Goal: Check status: Check status

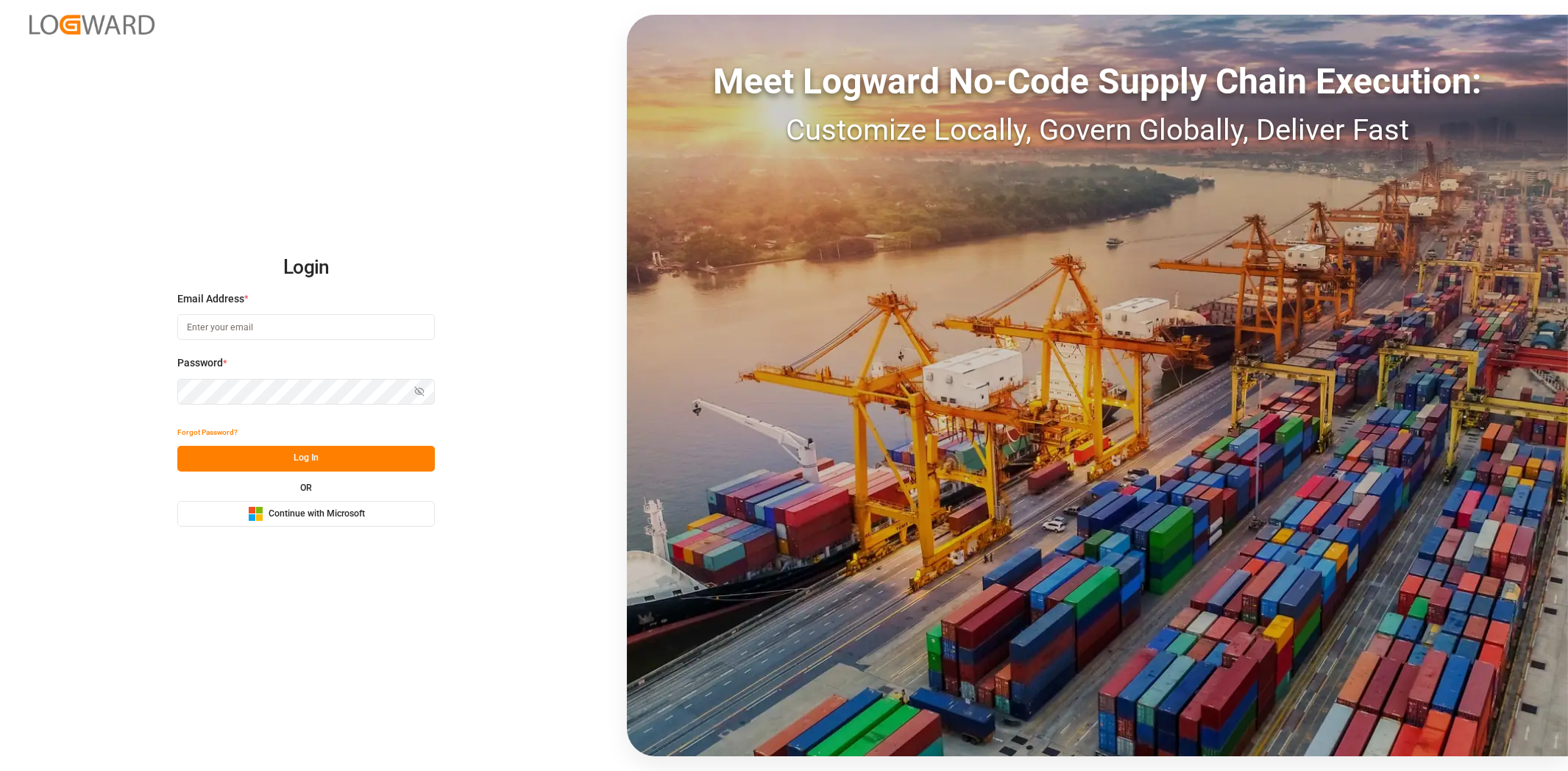
click at [290, 509] on span "Continue with Microsoft" at bounding box center [317, 514] width 97 height 14
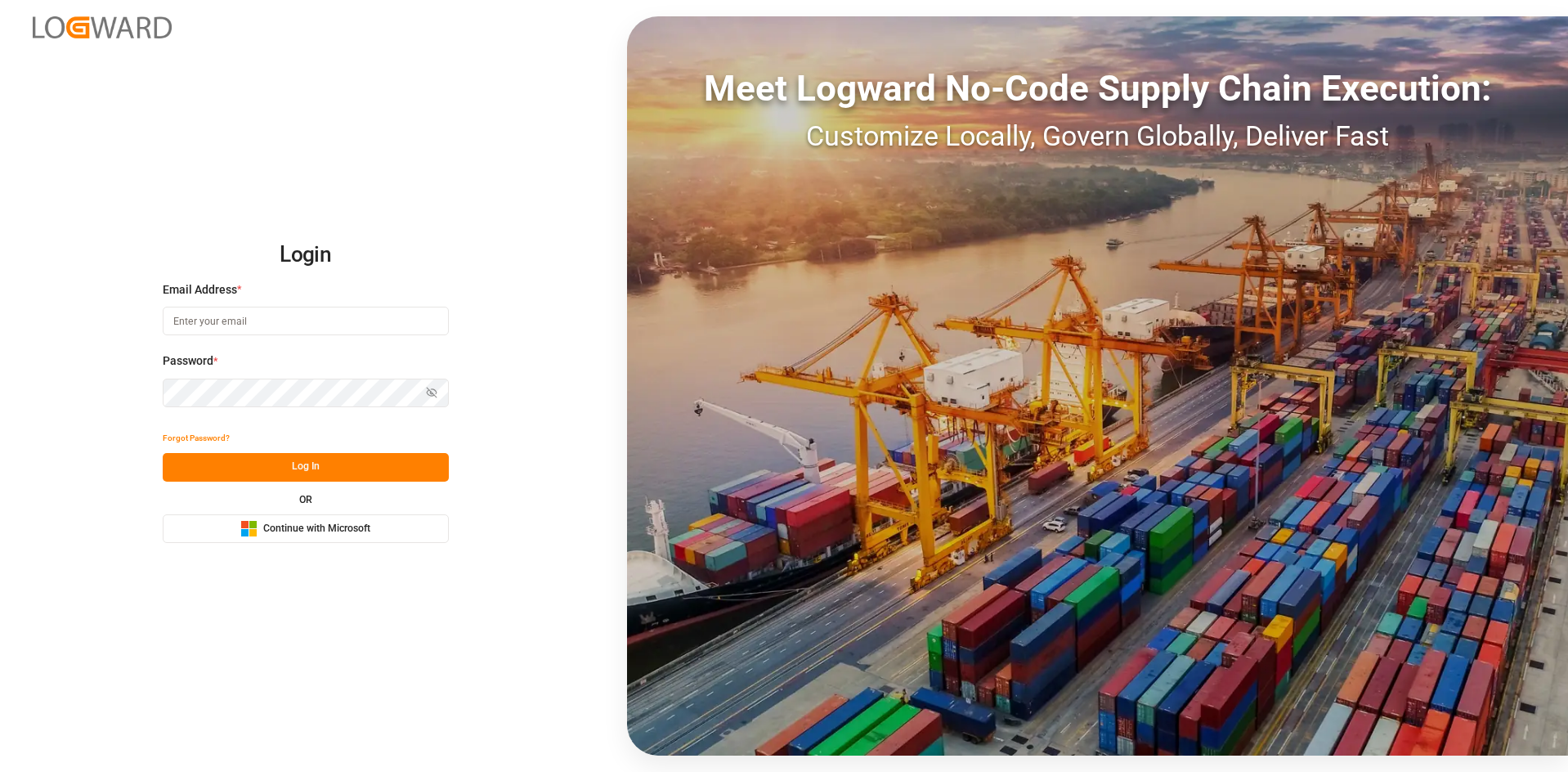
click at [368, 522] on span "Continue with Microsoft" at bounding box center [316, 529] width 107 height 15
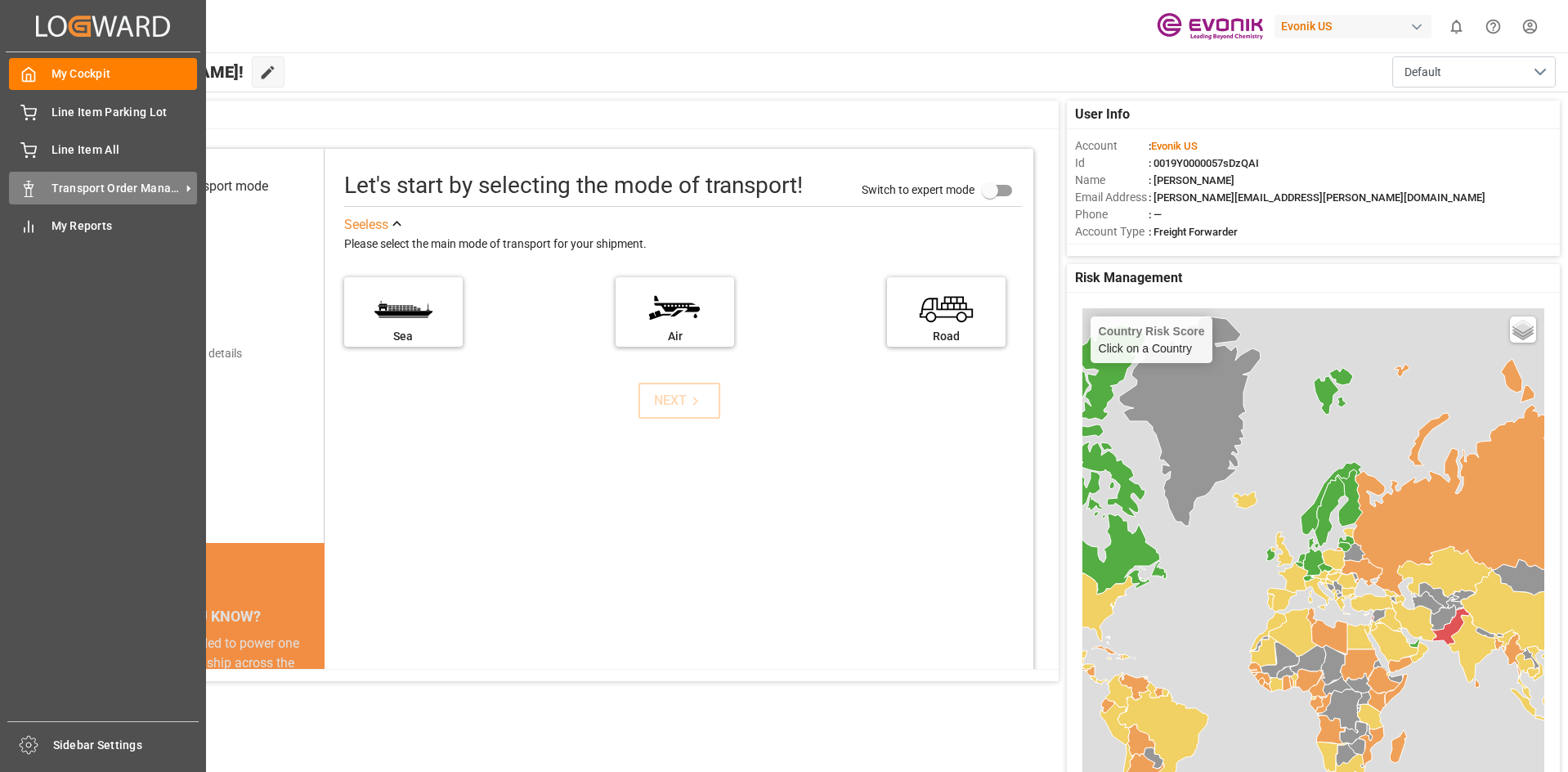
click at [147, 190] on span "Transport Order Management" at bounding box center [115, 187] width 129 height 17
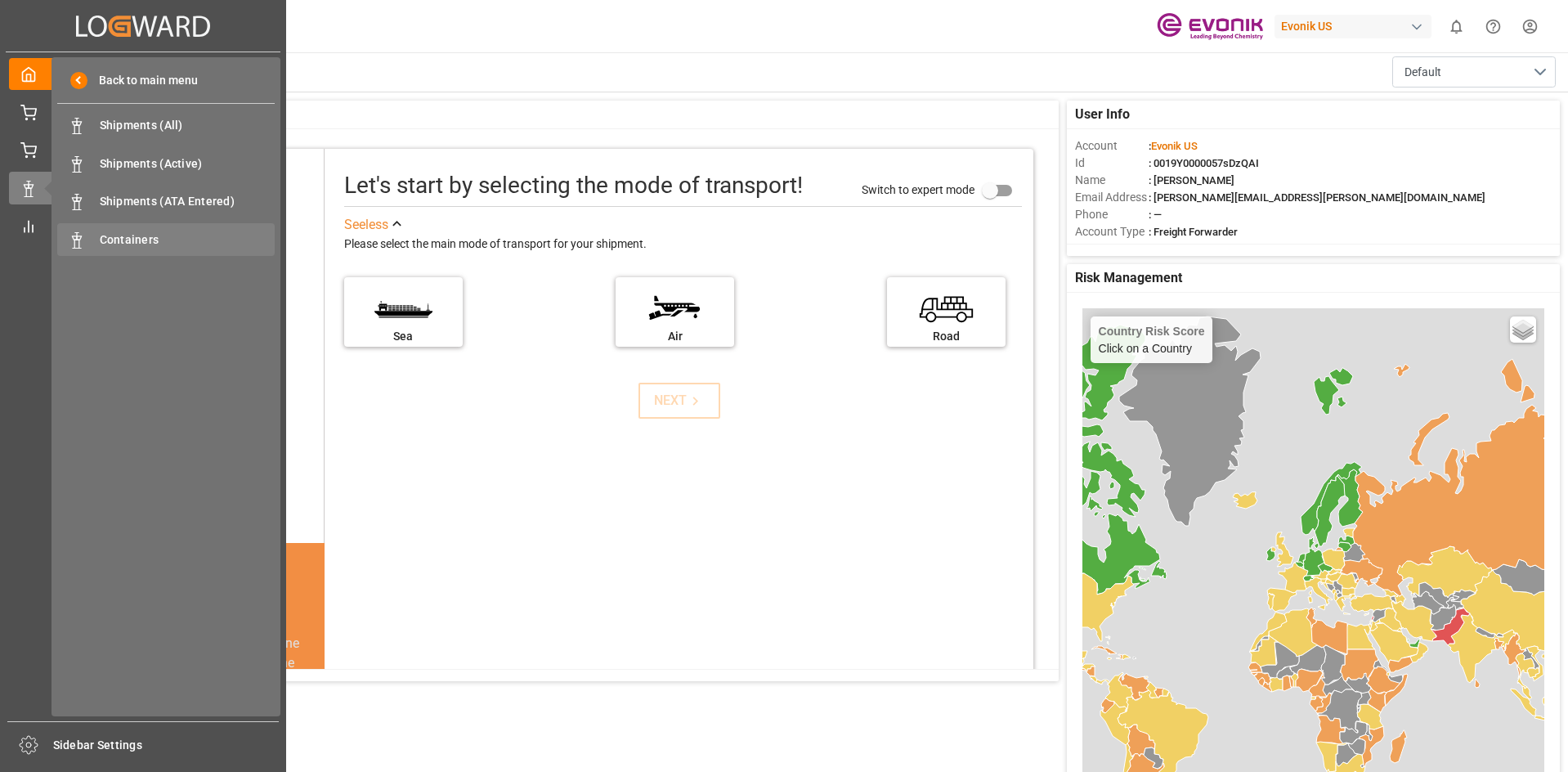
click at [155, 245] on span "Containers" at bounding box center [187, 239] width 176 height 17
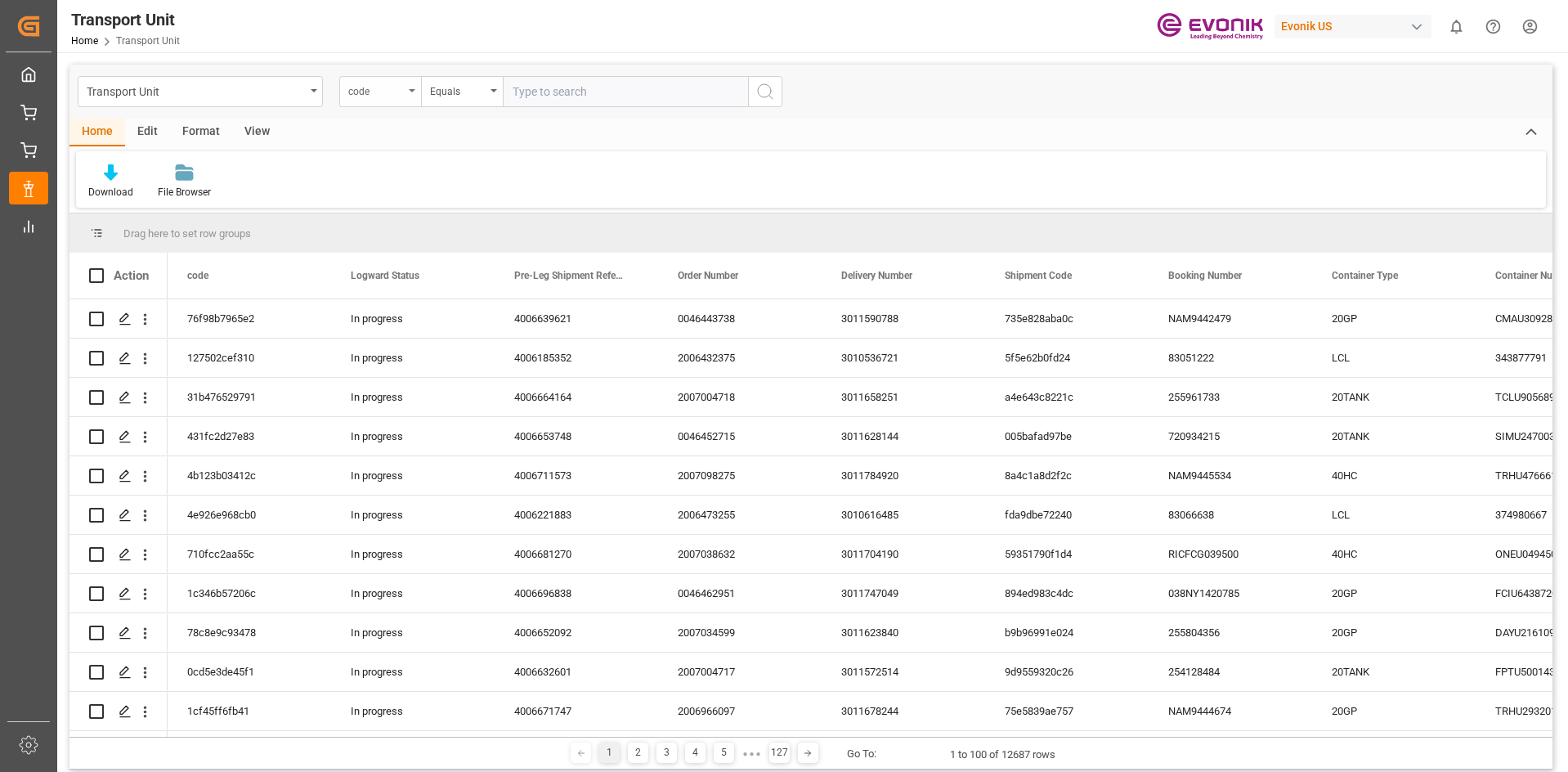
click at [406, 100] on div "code" at bounding box center [380, 92] width 82 height 31
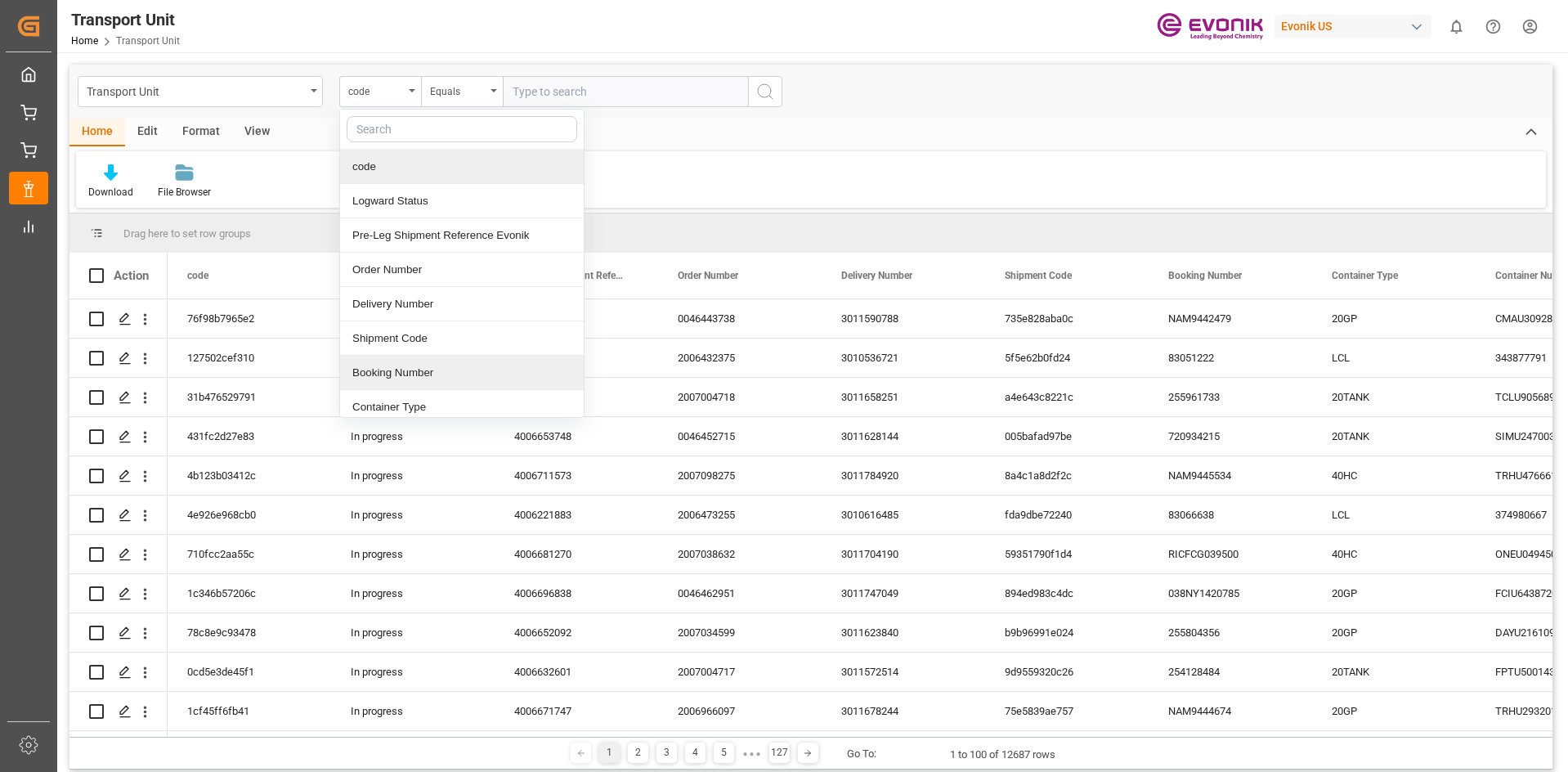
scroll to position [163, 0]
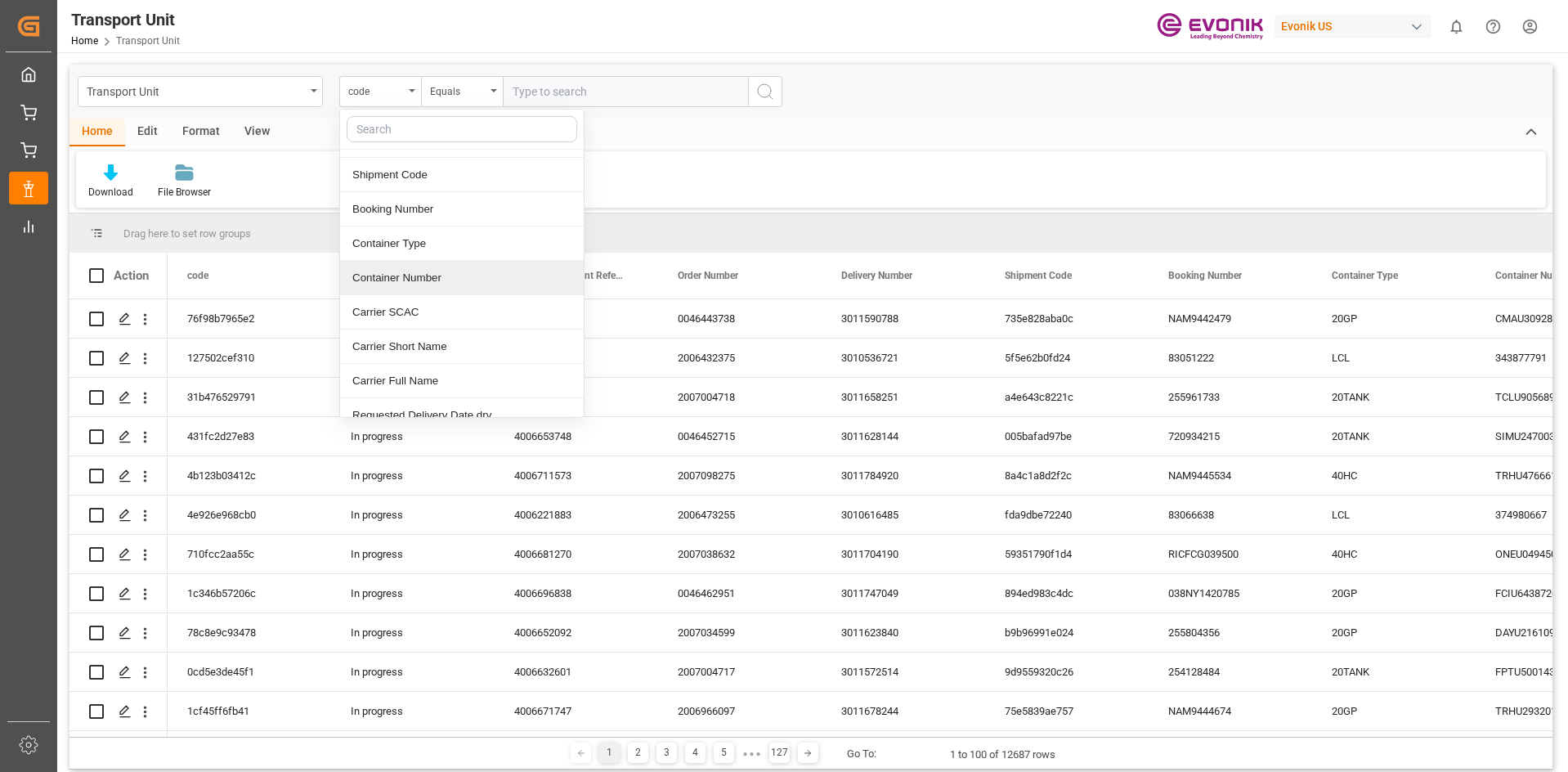
click at [416, 267] on div "Container Number" at bounding box center [462, 278] width 243 height 35
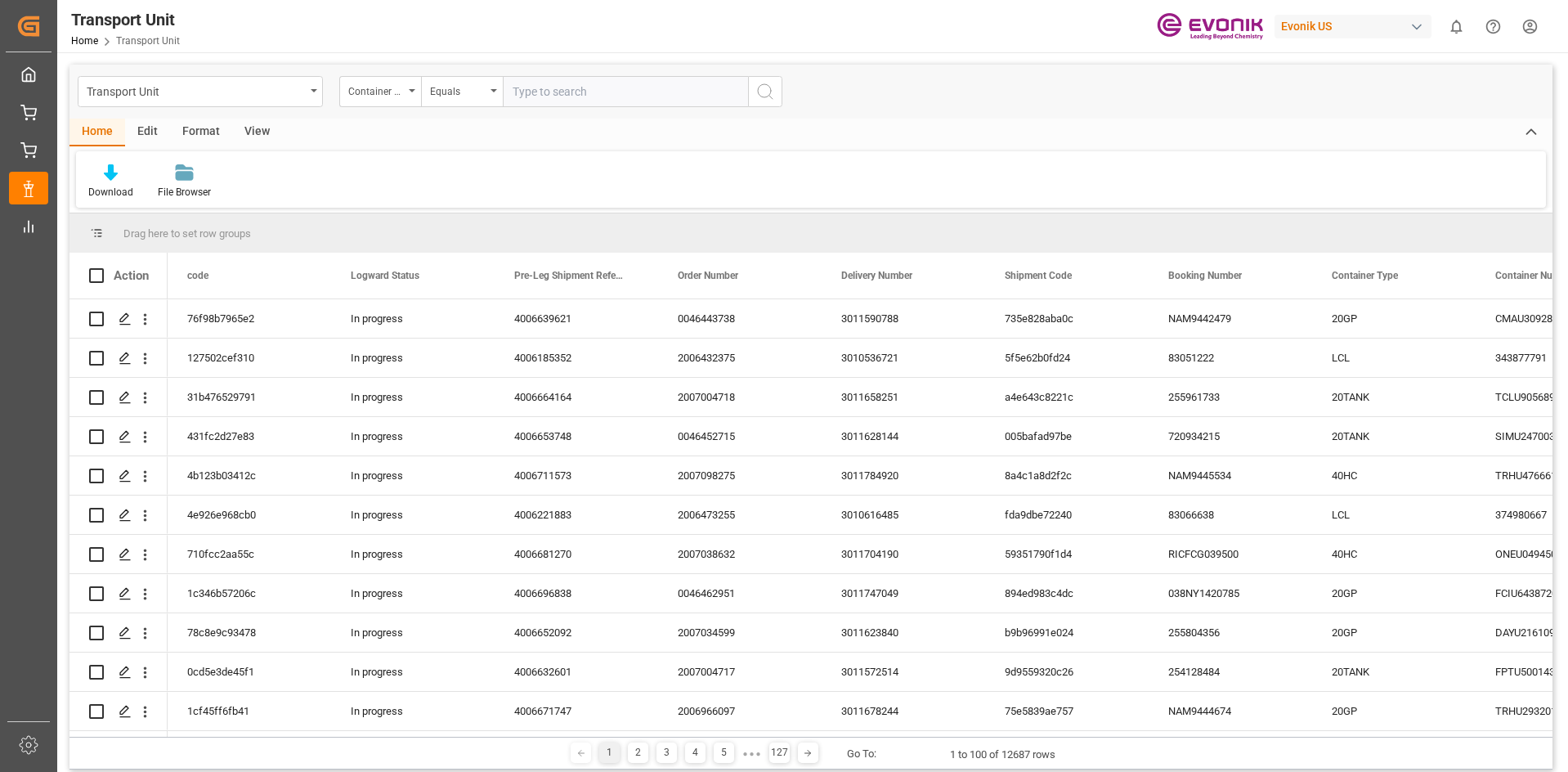
click at [576, 90] on input "text" at bounding box center [625, 92] width 245 height 31
paste input "HLBU"
paste input "1256429"
type input "HLBU1256429"
click at [622, 97] on input "HLBU1256429" at bounding box center [625, 92] width 245 height 31
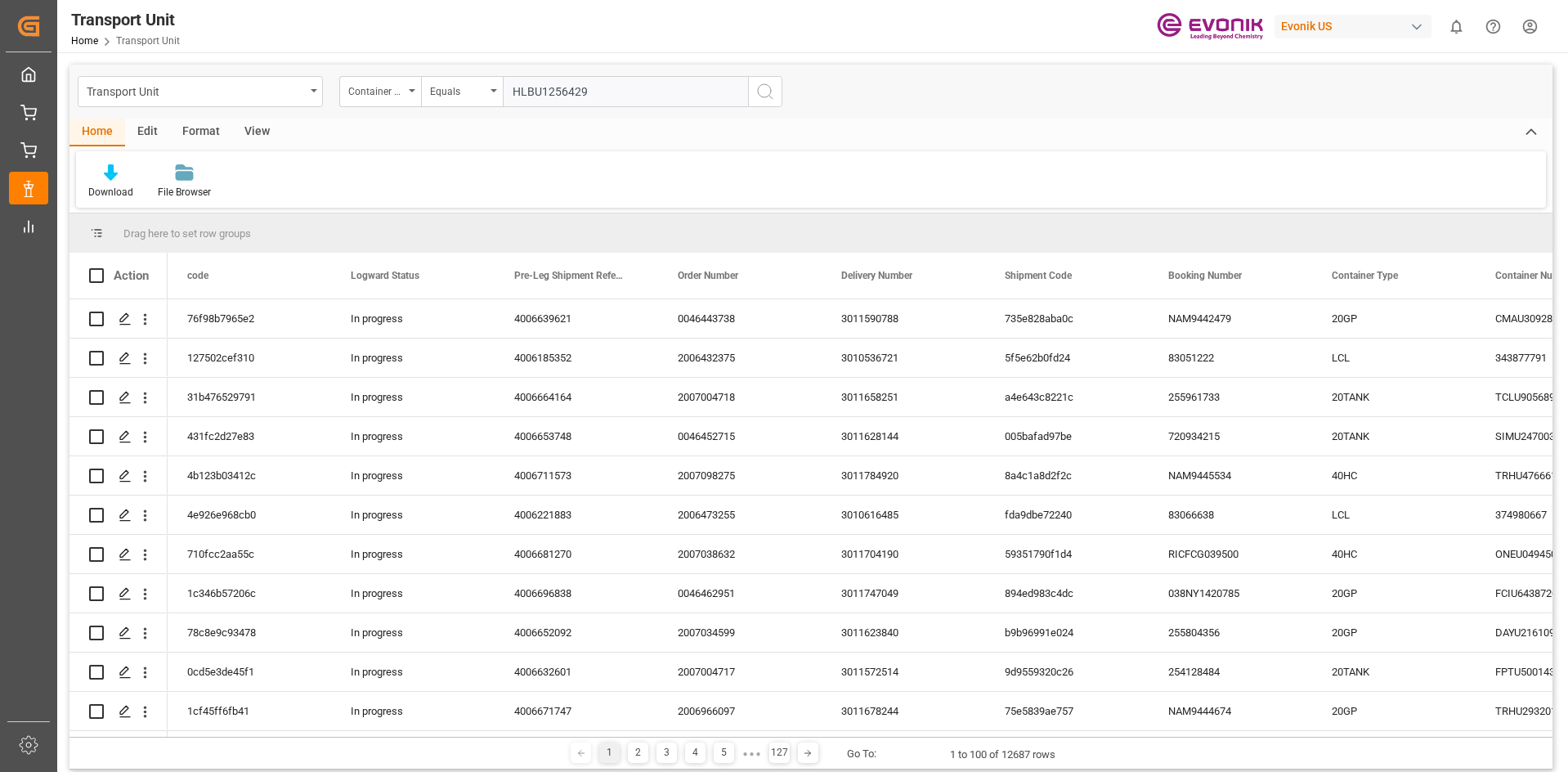
click at [622, 97] on input "HLBU1256429" at bounding box center [625, 92] width 245 height 31
click at [660, 87] on input "HLBU1256429" at bounding box center [625, 92] width 245 height 31
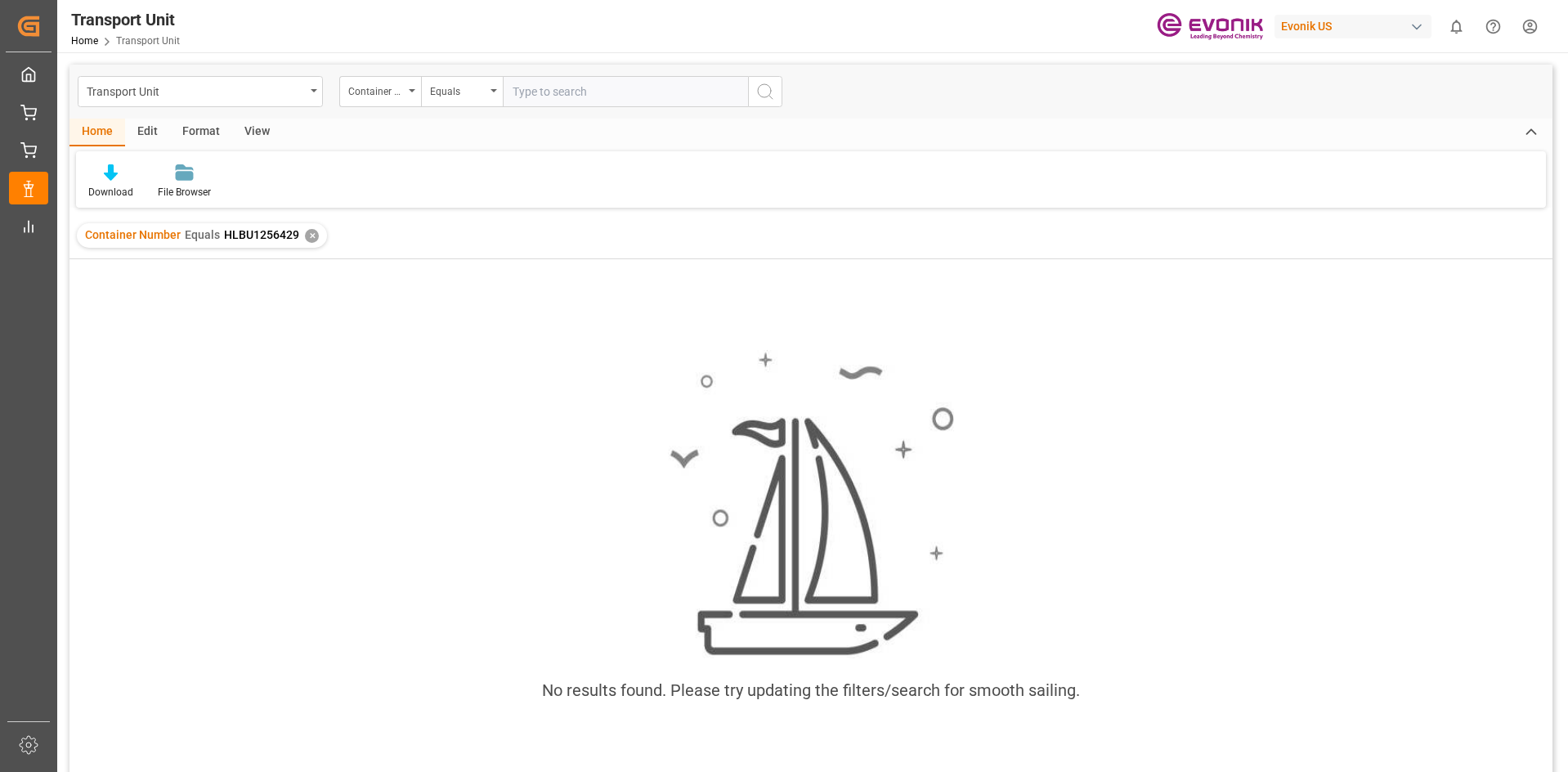
click at [607, 98] on input "text" at bounding box center [625, 92] width 245 height 31
click at [308, 240] on div "✕" at bounding box center [312, 236] width 14 height 14
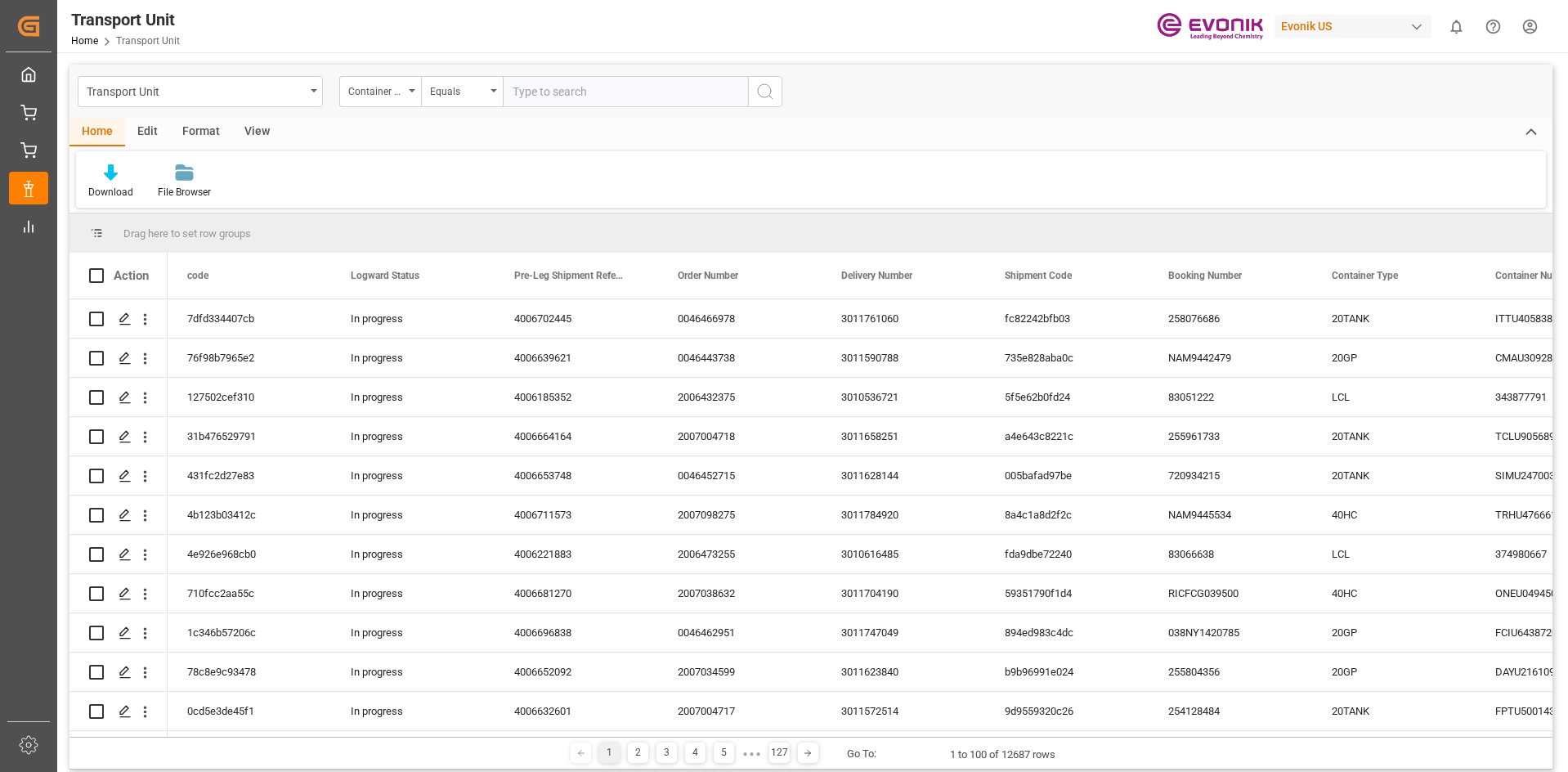
click at [410, 96] on div "Container Number" at bounding box center [380, 92] width 82 height 31
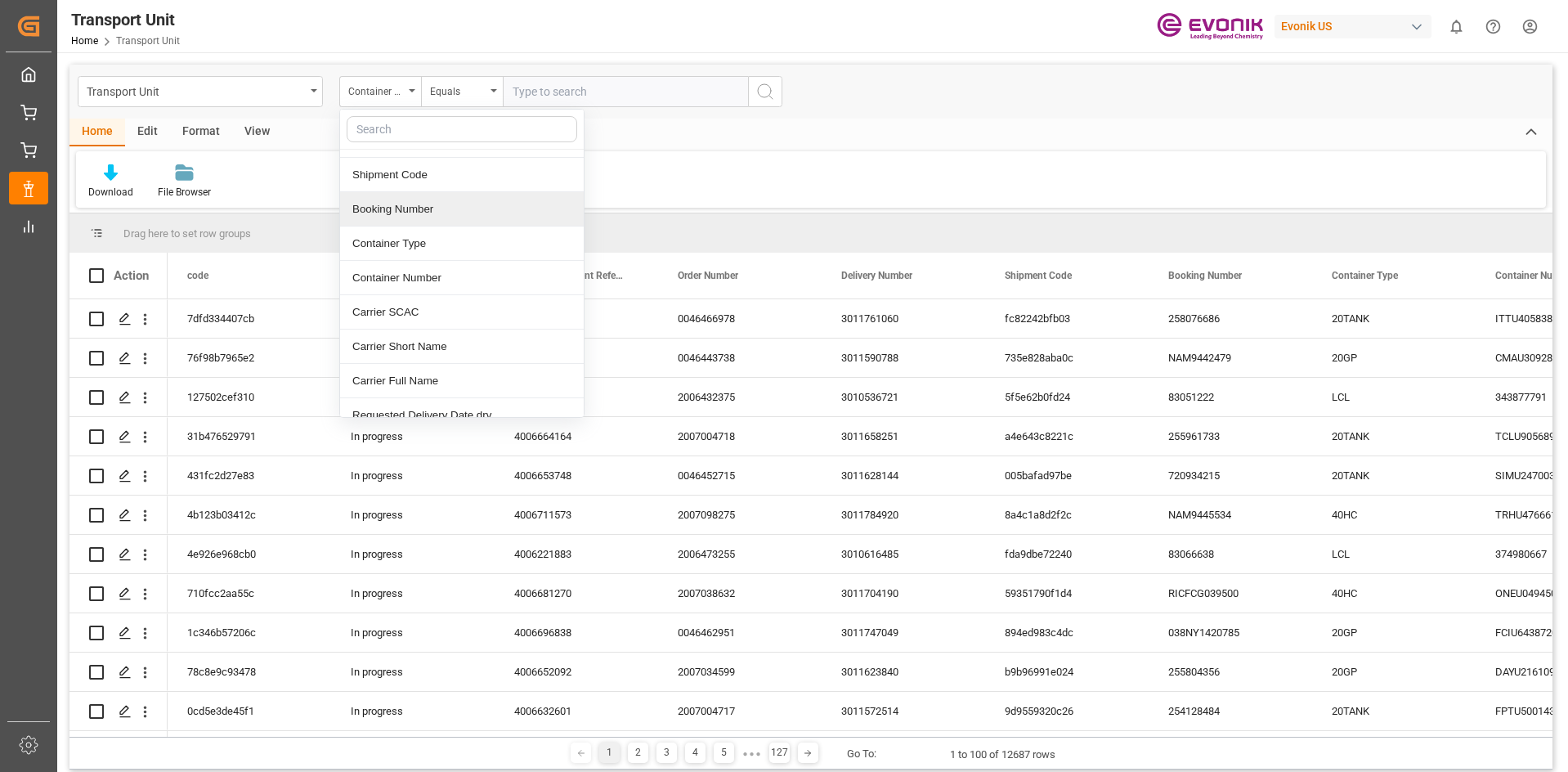
scroll to position [245, 0]
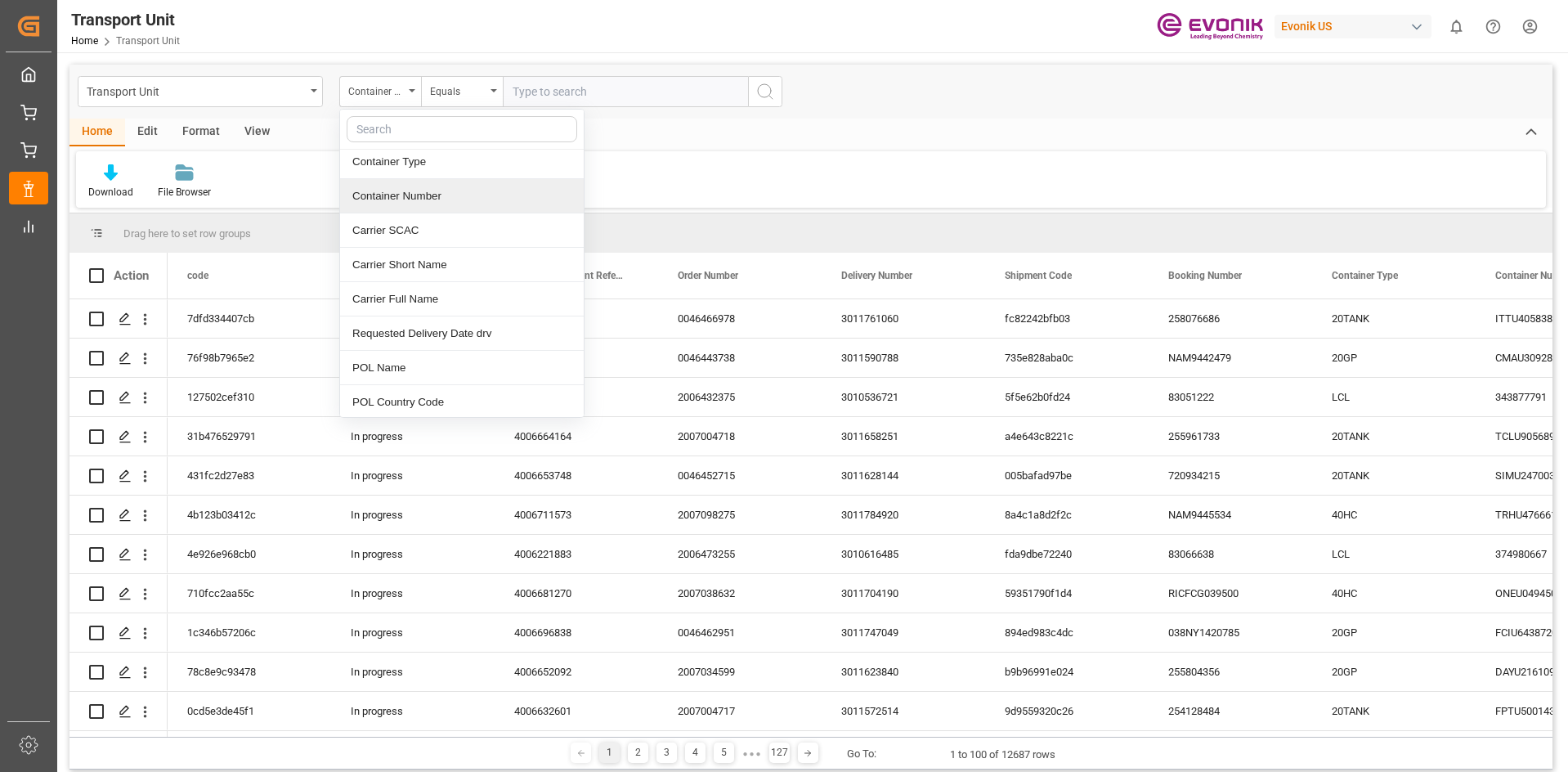
click at [461, 206] on div "Container Number" at bounding box center [462, 196] width 243 height 35
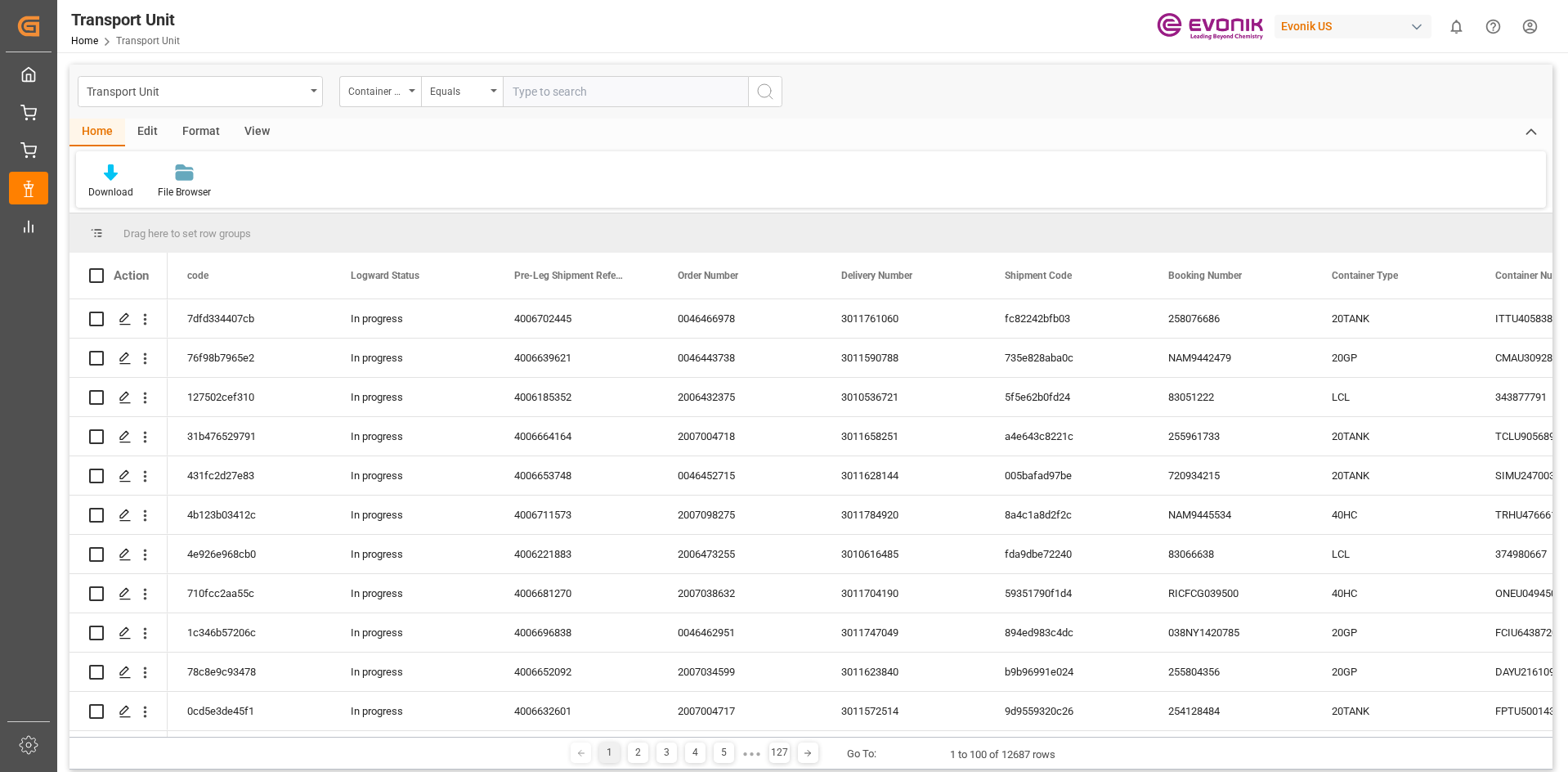
click at [633, 99] on input "text" at bounding box center [625, 92] width 245 height 31
paste input "HLBU1256429"
type input "HLBU1256429"
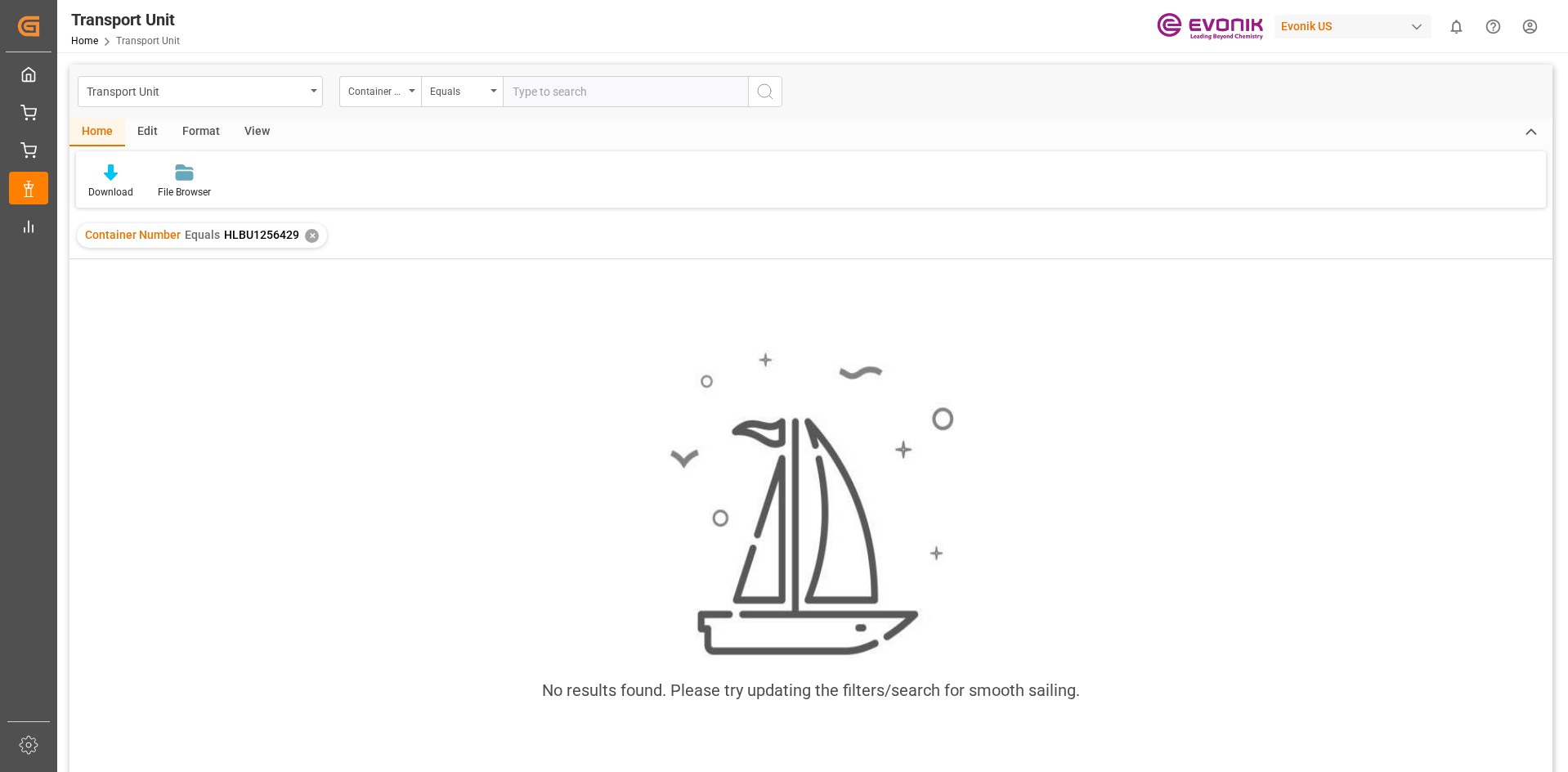
click at [312, 238] on div "✕" at bounding box center [312, 236] width 14 height 14
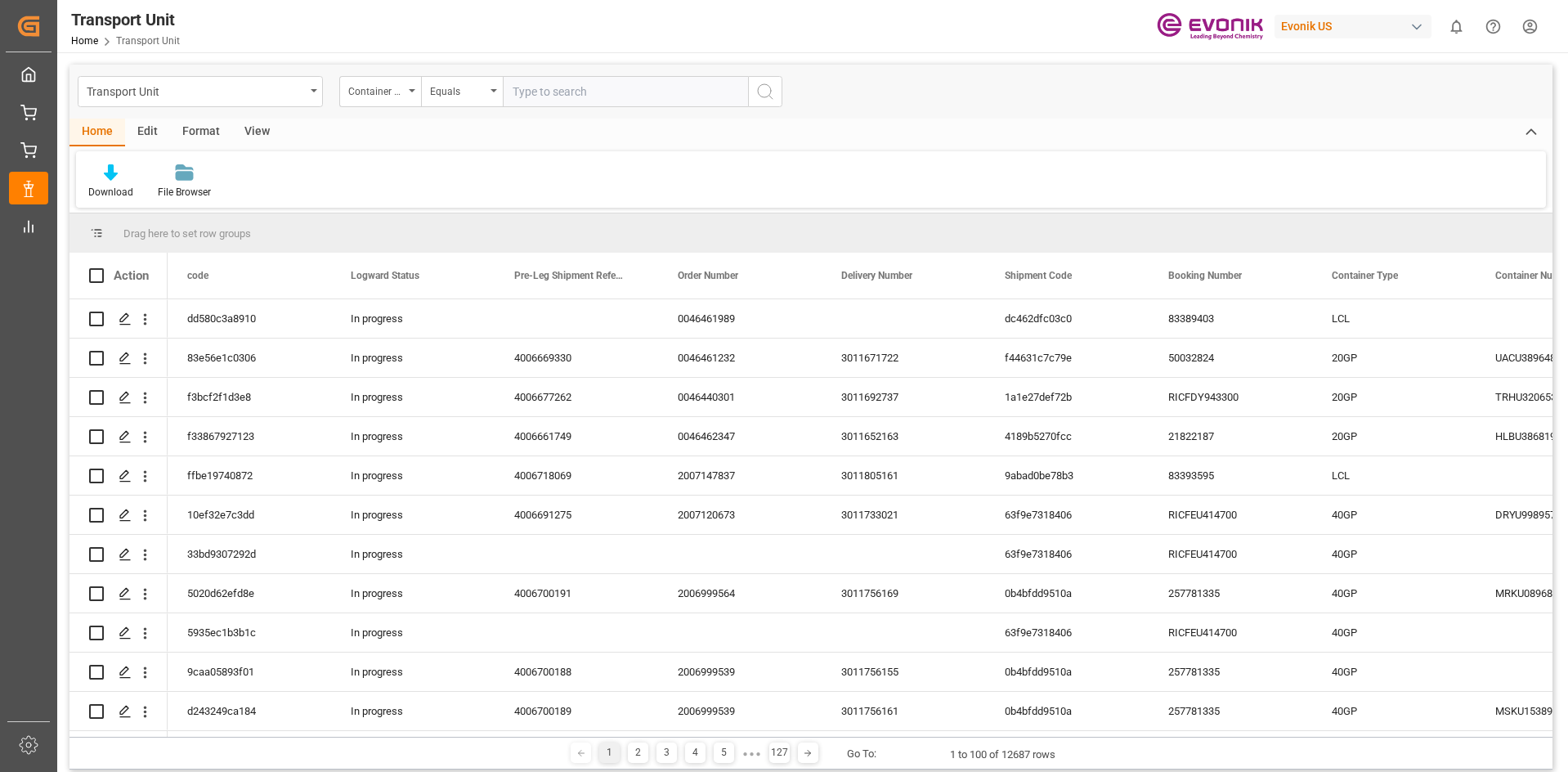
click at [601, 93] on input "text" at bounding box center [625, 92] width 245 height 31
paste input "FANU"
paste input "1444182"
type input "FANU1444182"
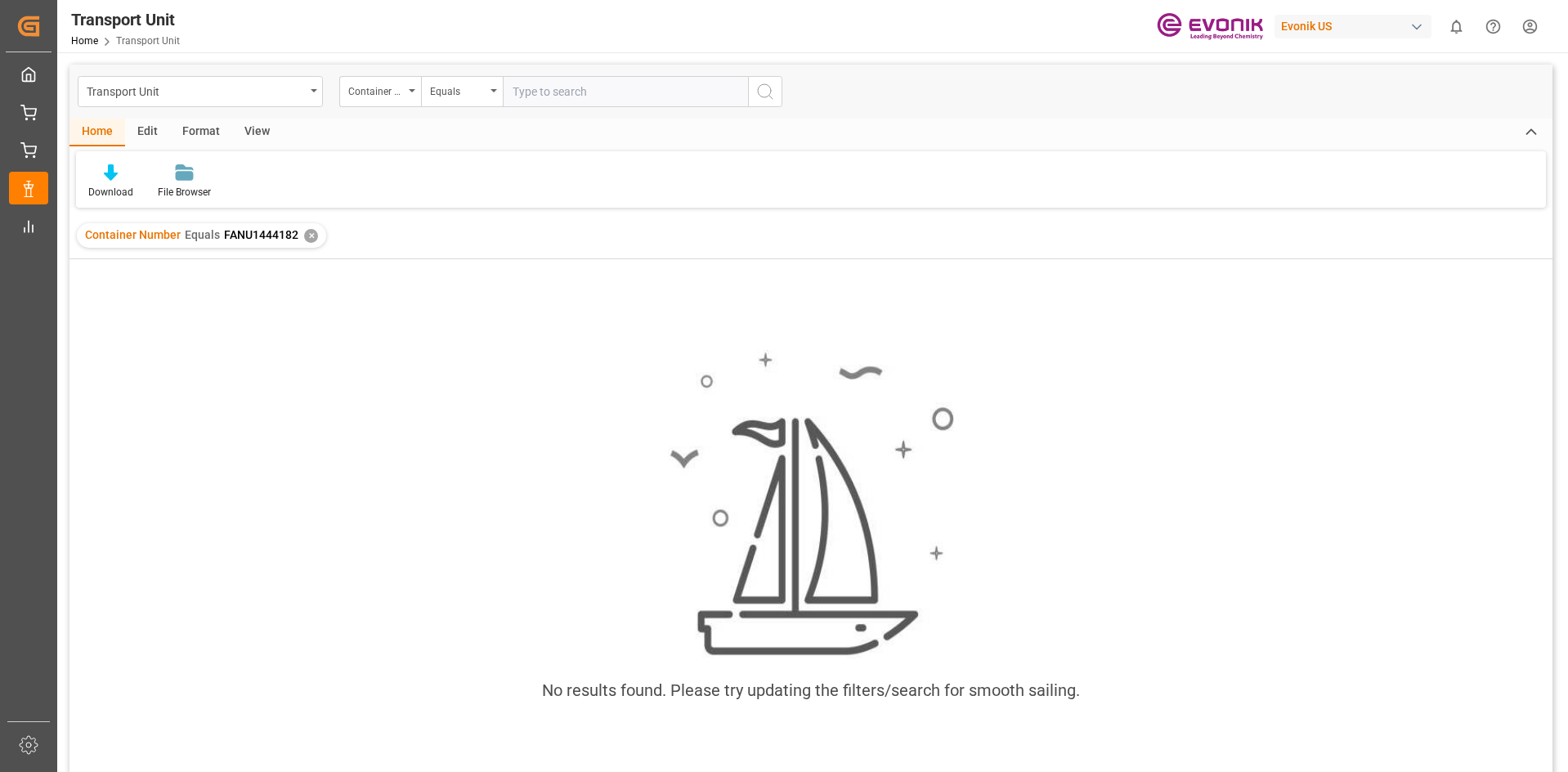
click at [310, 239] on div "✕" at bounding box center [311, 236] width 14 height 14
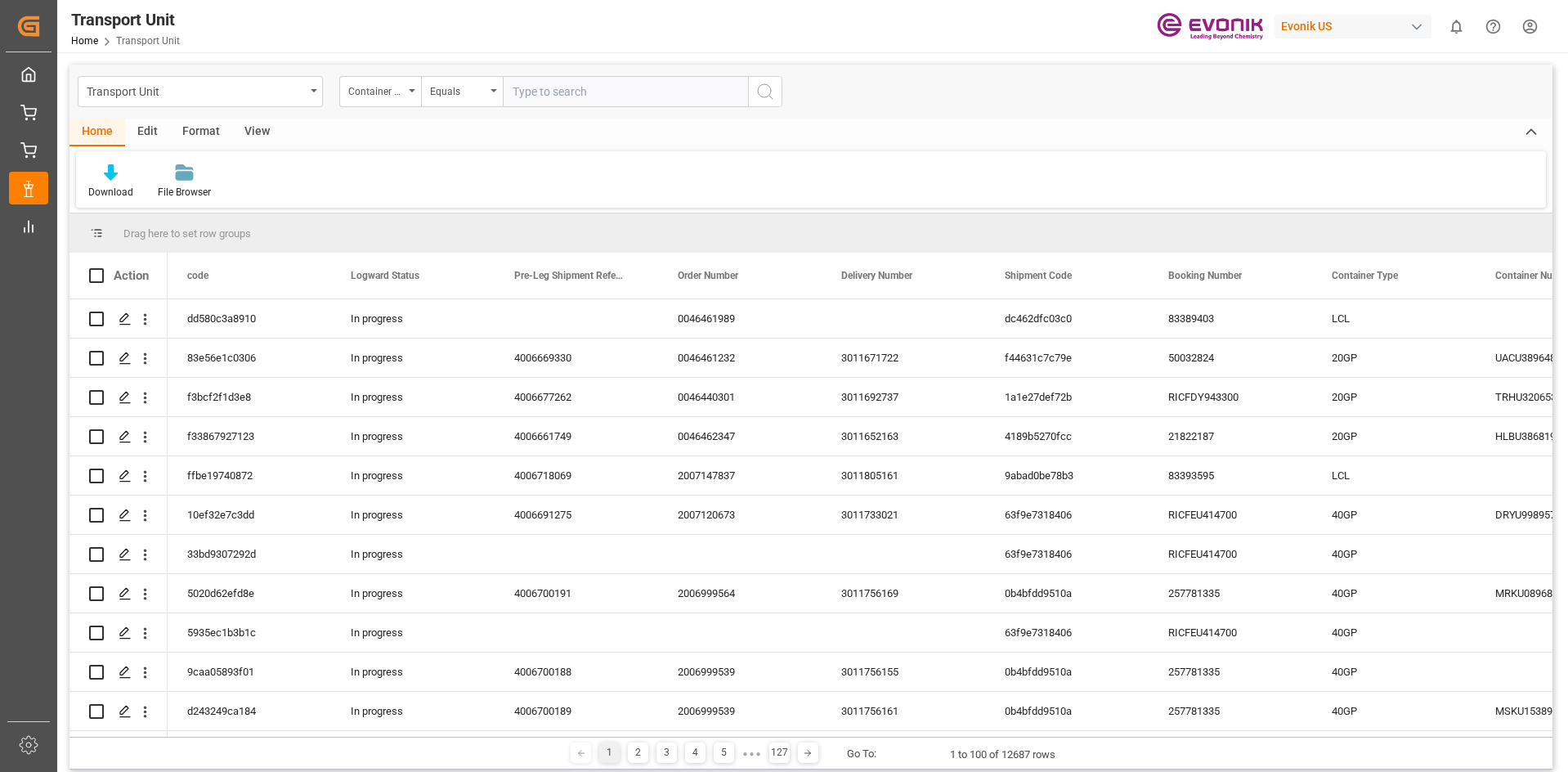
click at [546, 93] on input "text" at bounding box center [625, 92] width 245 height 31
paste input "HLXU"
paste input "1237350"
type input "HLXU1237350"
drag, startPoint x: 609, startPoint y: 98, endPoint x: 479, endPoint y: 101, distance: 130.0
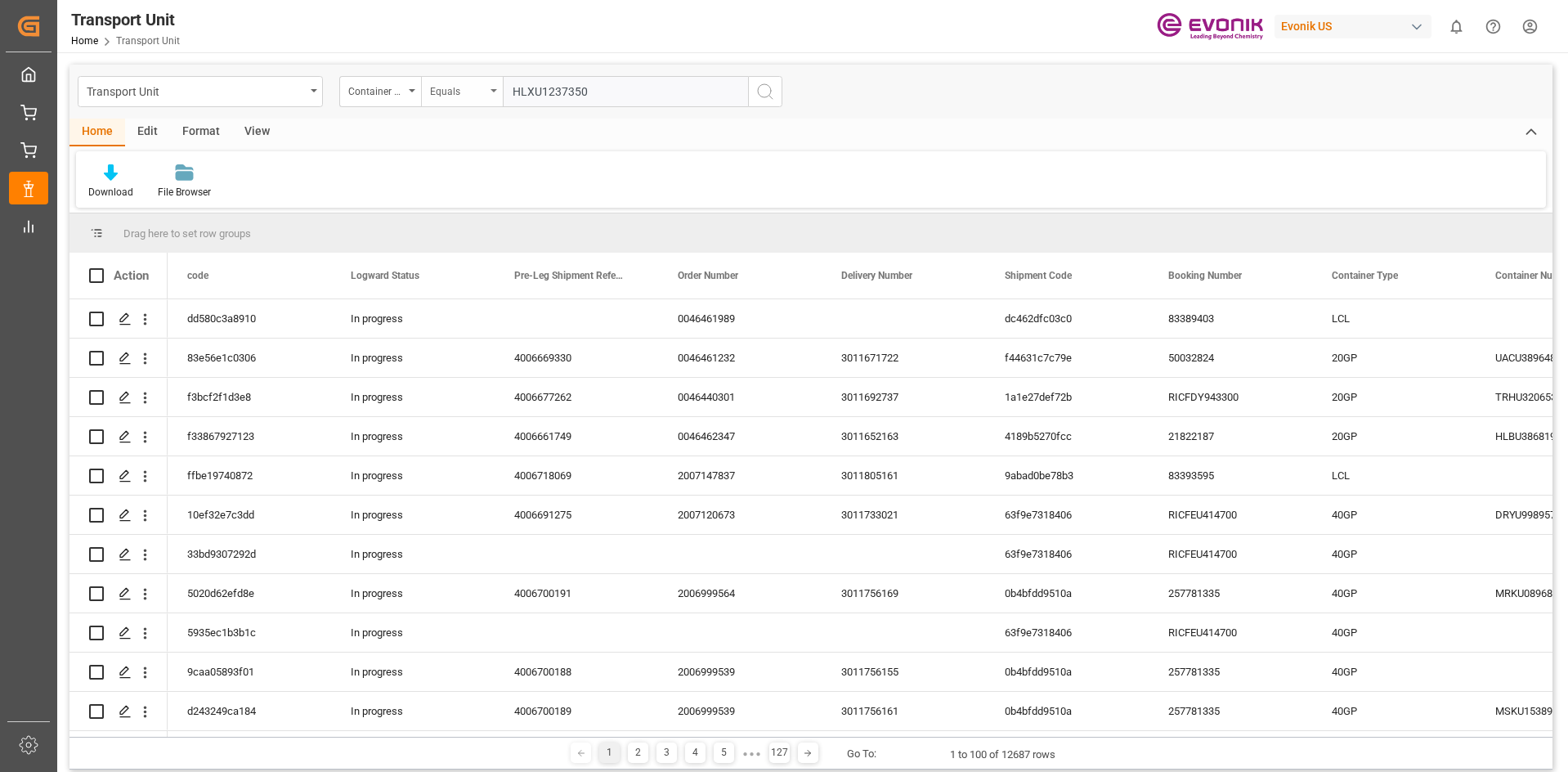
click at [481, 98] on div "Container Number Equals HLXU1237350" at bounding box center [561, 92] width 443 height 31
